Goal: Task Accomplishment & Management: Use online tool/utility

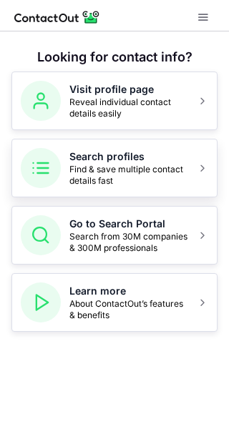
click at [92, 178] on span "Find & save multiple contact details fast" at bounding box center [128, 175] width 119 height 23
click at [104, 152] on h5 "Search profiles" at bounding box center [128, 156] width 119 height 14
click at [199, 171] on span at bounding box center [202, 167] width 11 height 11
click at [204, 22] on span at bounding box center [202, 16] width 11 height 11
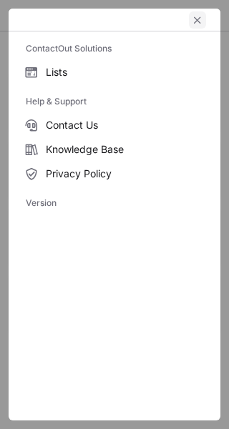
click at [197, 18] on span "left-button" at bounding box center [197, 19] width 11 height 11
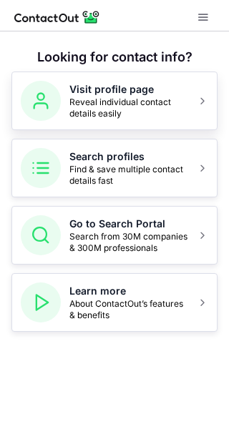
click at [84, 102] on span "Reveal individual contact details easily" at bounding box center [128, 108] width 119 height 23
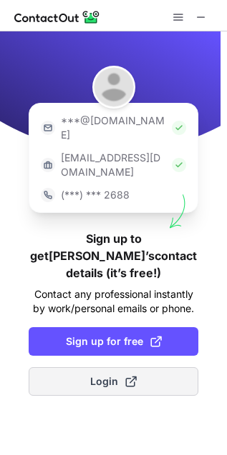
click at [100, 375] on span "Login" at bounding box center [113, 382] width 46 height 14
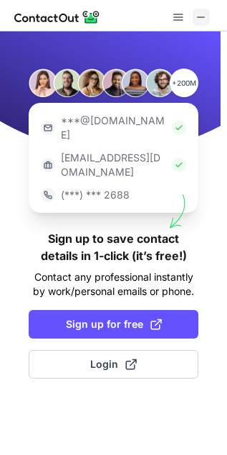
click at [204, 14] on span at bounding box center [200, 16] width 11 height 11
